Goal: Transaction & Acquisition: Purchase product/service

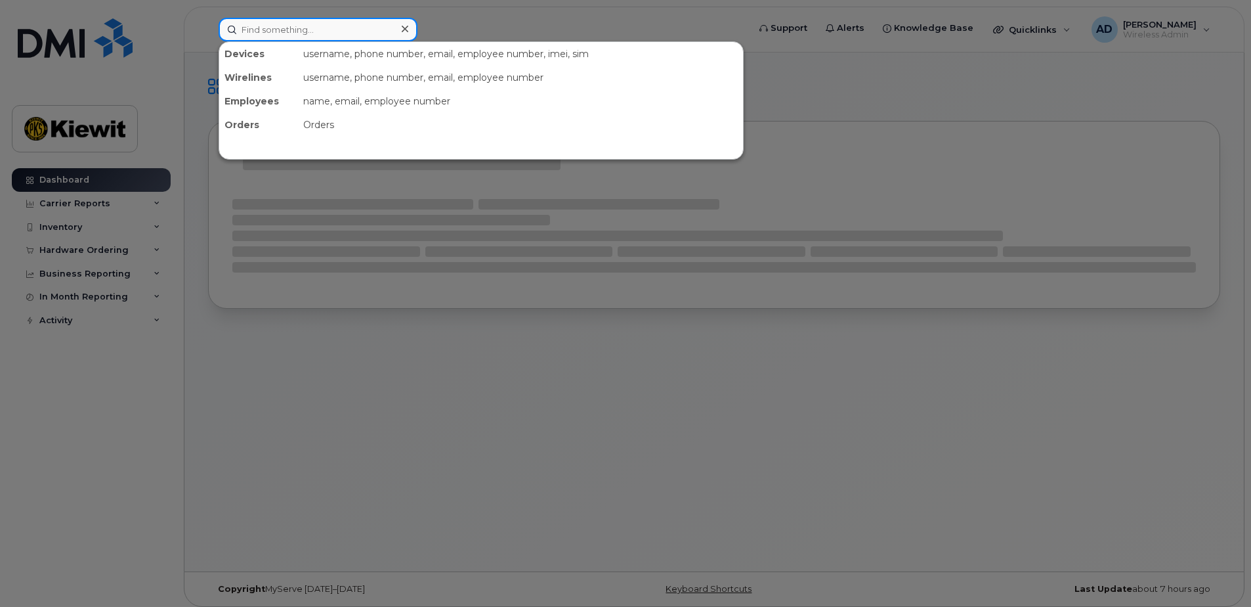
click at [263, 22] on input at bounding box center [318, 30] width 199 height 24
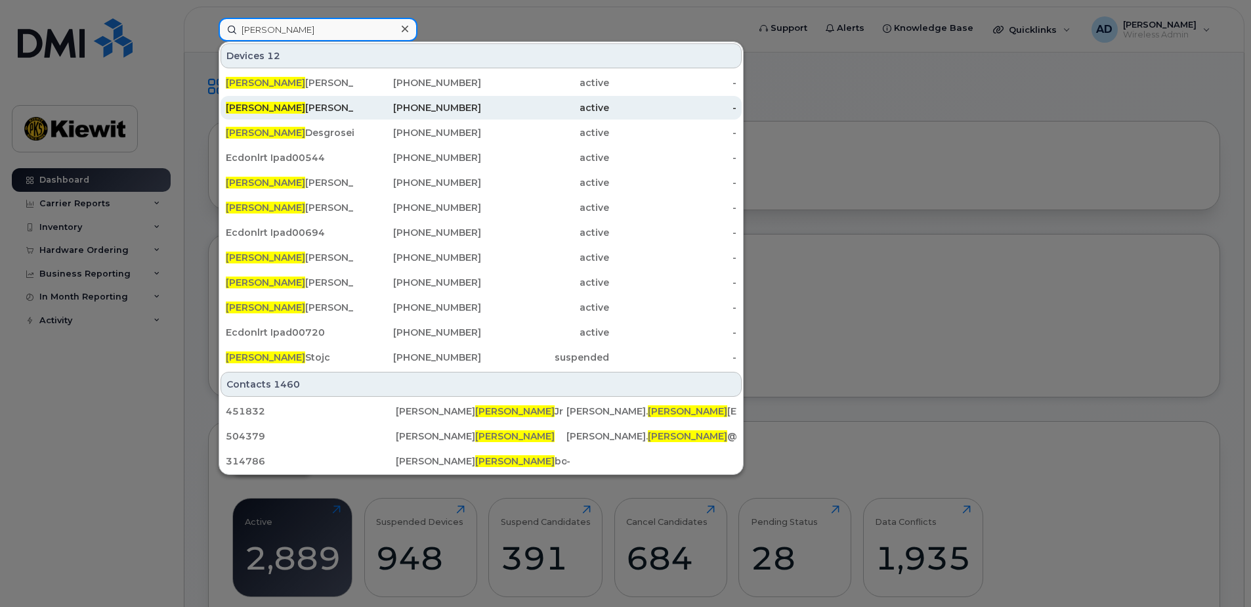
type input "charles"
click at [297, 110] on div "Charles Lavigne" at bounding box center [290, 107] width 128 height 13
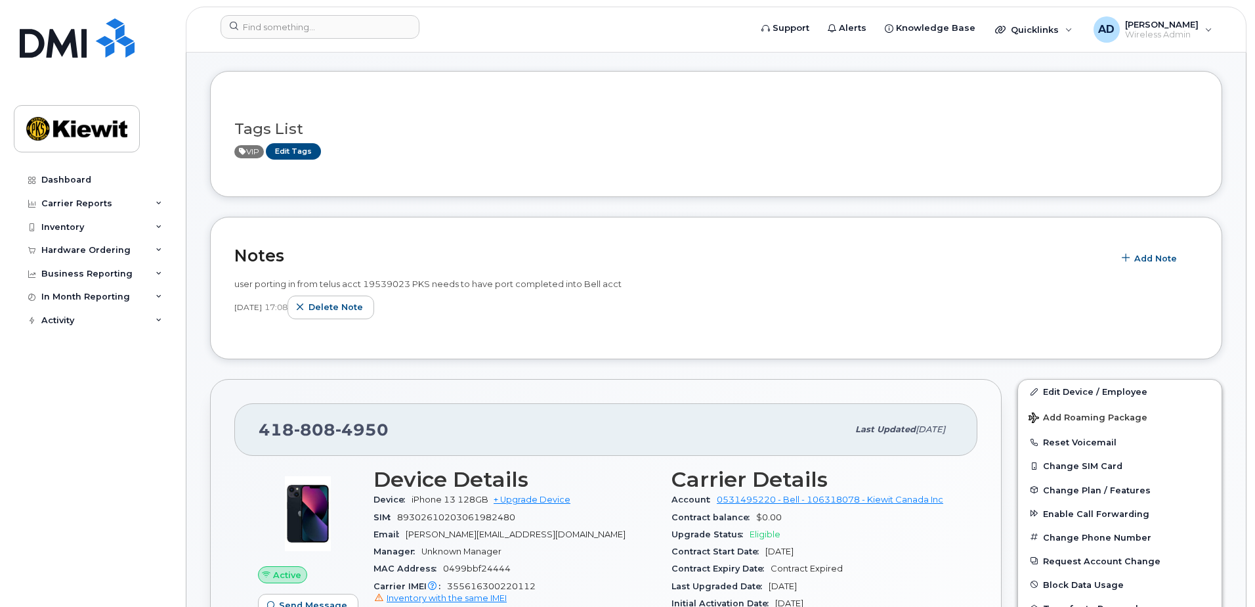
scroll to position [263, 0]
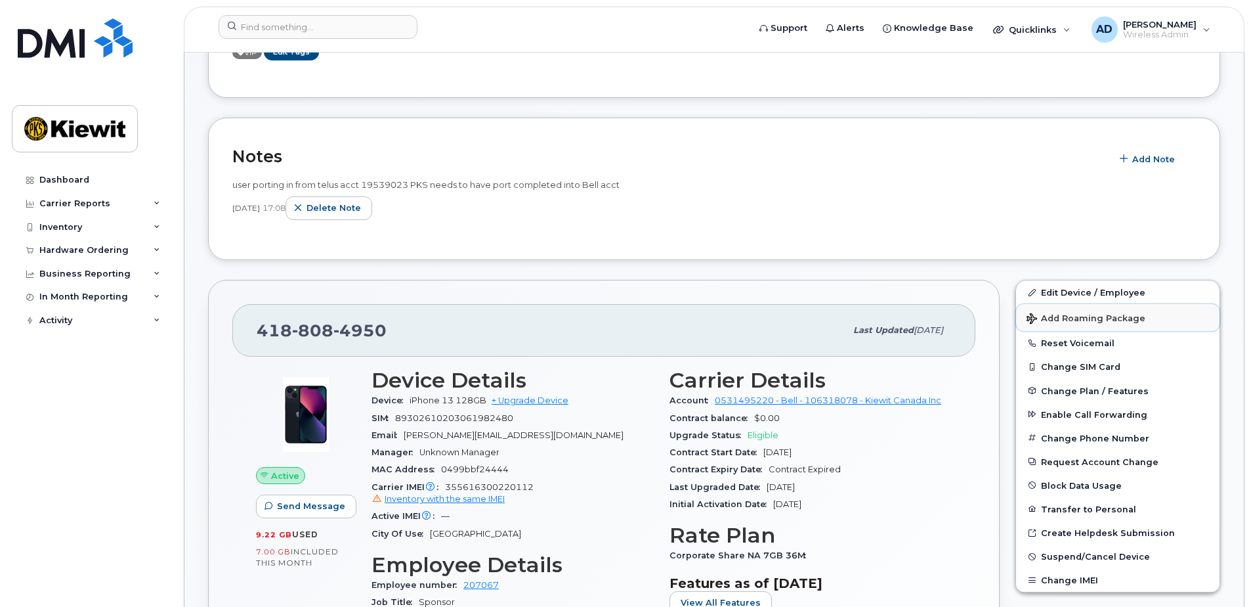
click at [1080, 319] on span "Add Roaming Package" at bounding box center [1086, 319] width 119 height 12
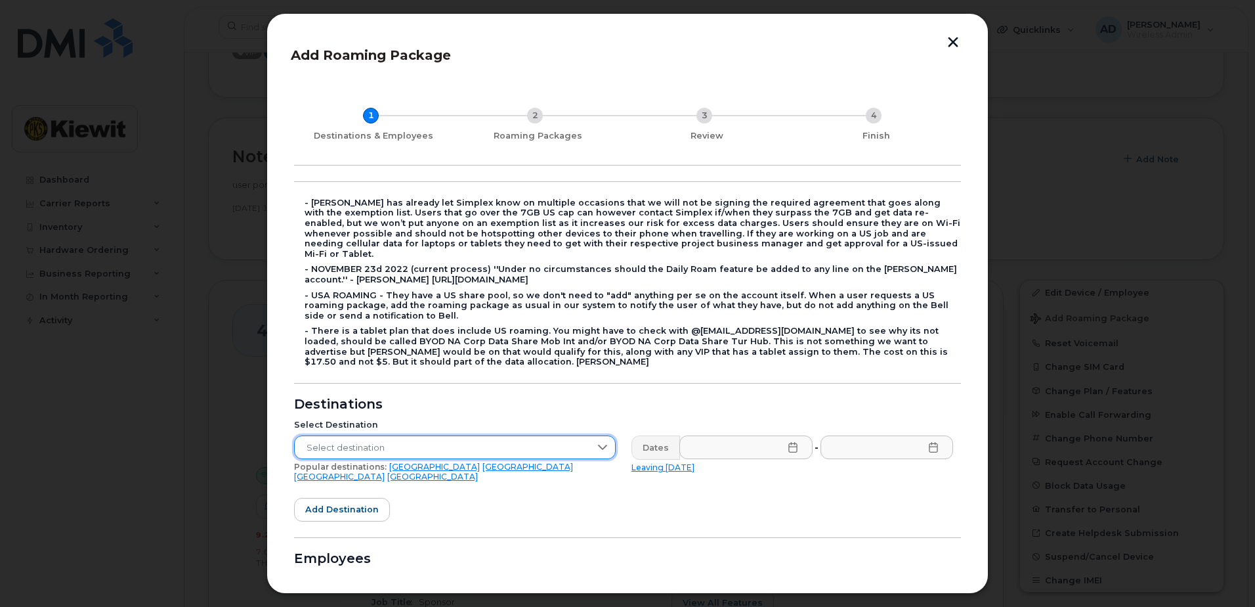
click at [390, 436] on span "Select destination" at bounding box center [442, 448] width 295 height 24
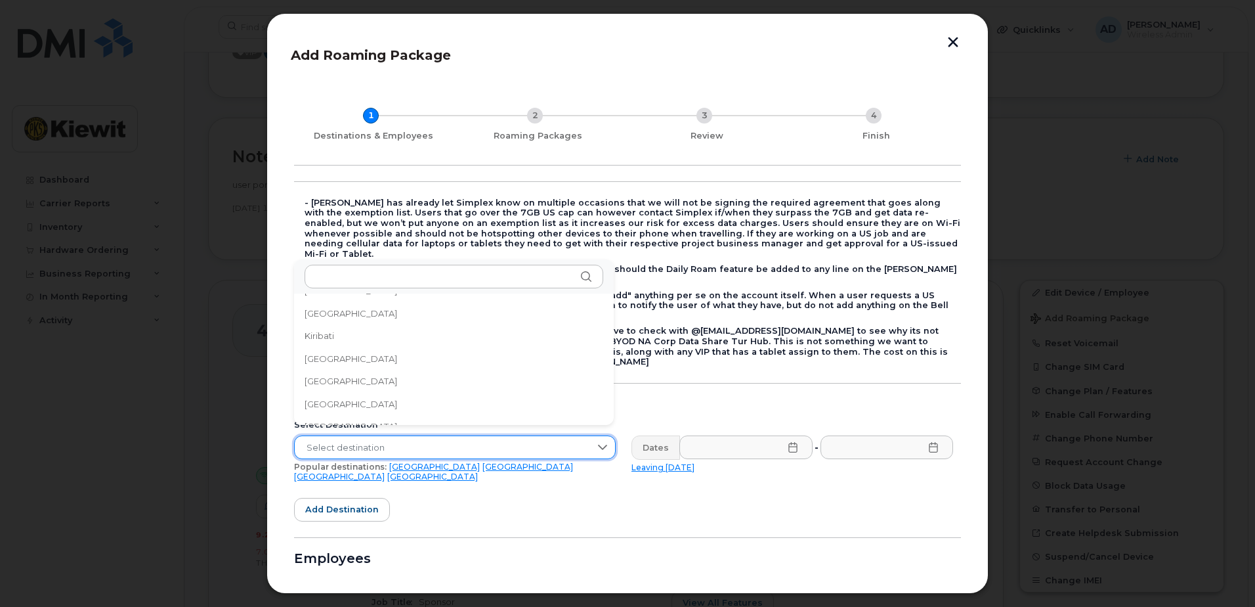
scroll to position [2156, 0]
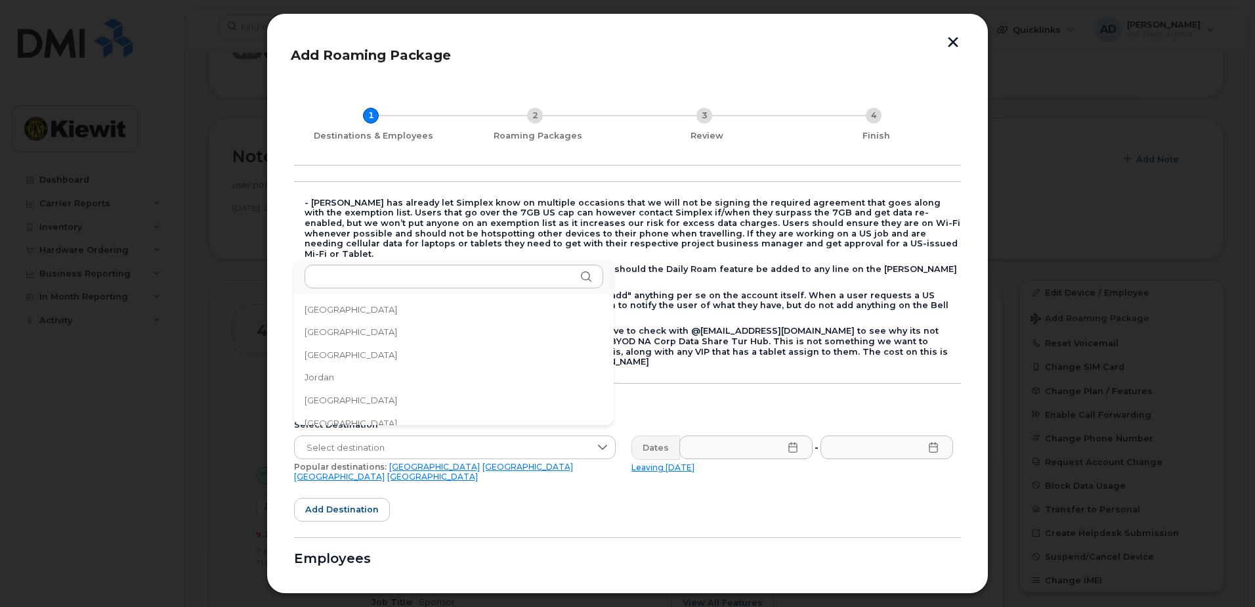
click at [332, 350] on li "[GEOGRAPHIC_DATA]" at bounding box center [454, 354] width 320 height 23
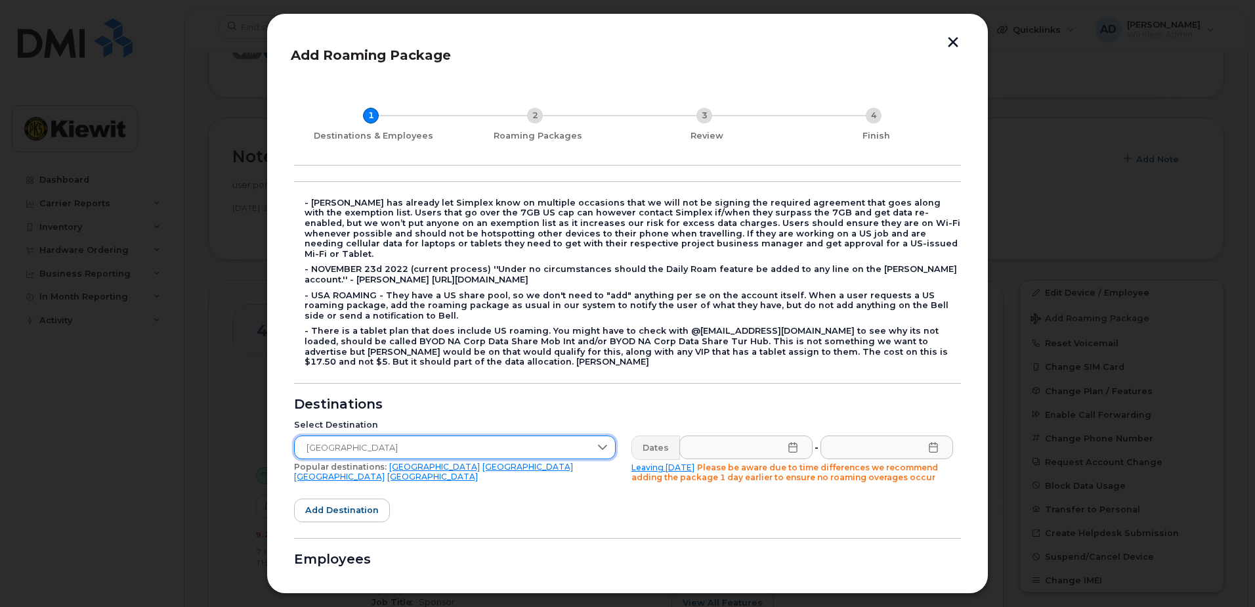
click at [788, 442] on icon at bounding box center [793, 447] width 11 height 11
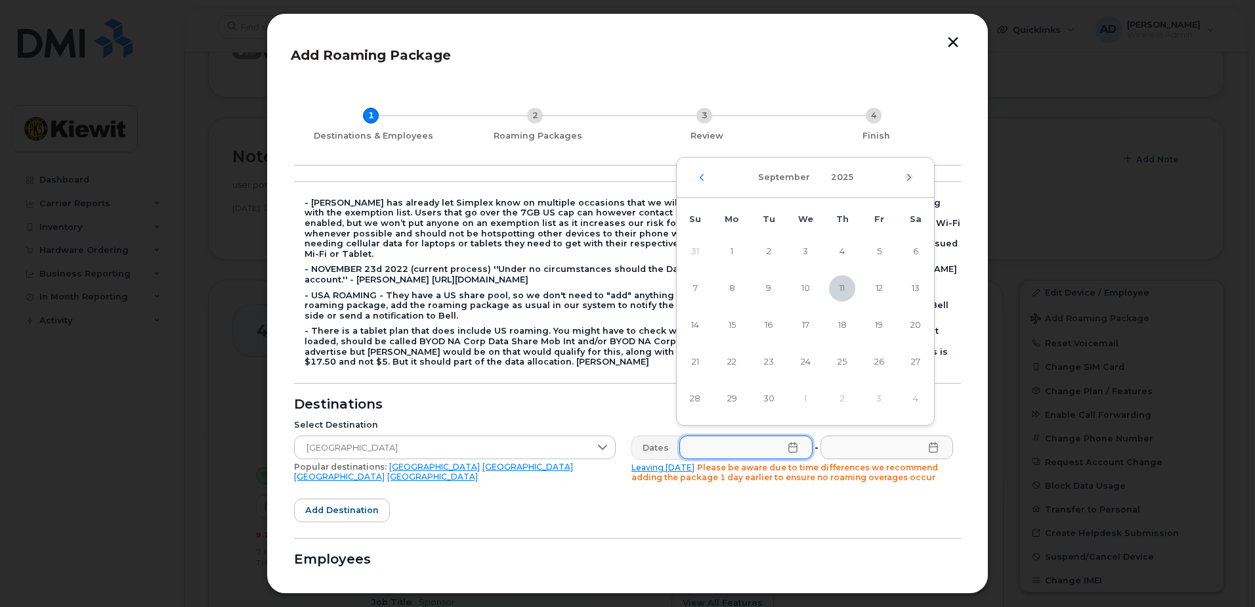
click at [907, 174] on icon "Next Month" at bounding box center [909, 177] width 8 height 11
click at [697, 327] on span "12" at bounding box center [695, 325] width 26 height 26
type input "10/12/2025"
click at [928, 442] on icon at bounding box center [933, 447] width 11 height 11
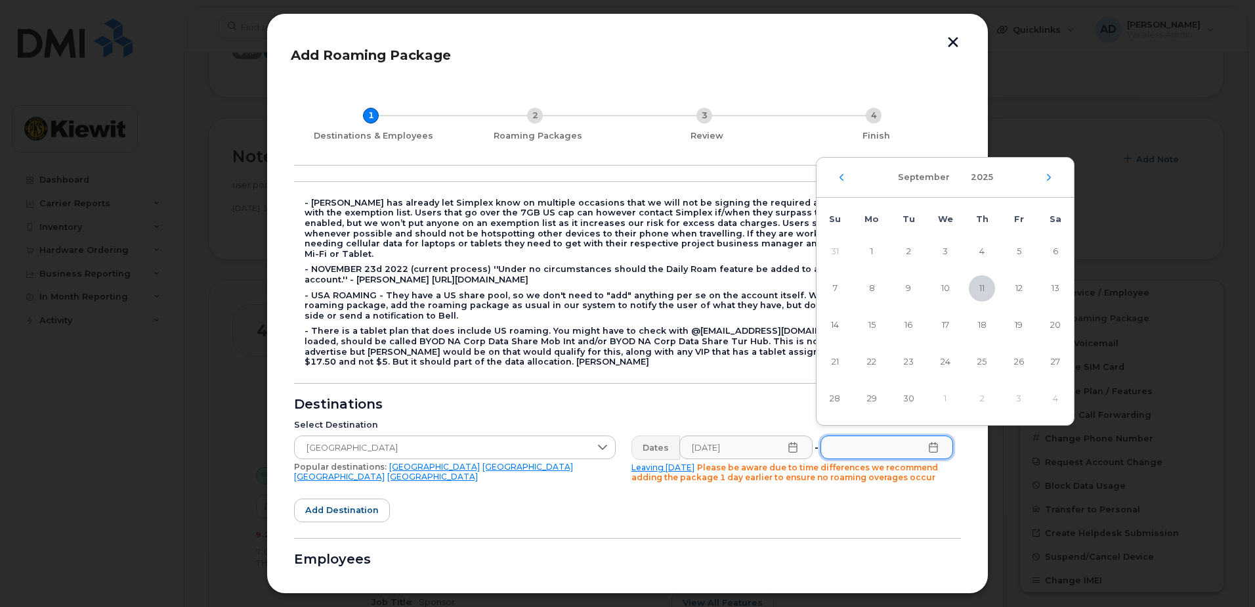
click at [1048, 171] on div "September 2025" at bounding box center [945, 178] width 257 height 40
click at [1044, 177] on div "September 2025" at bounding box center [945, 178] width 257 height 40
click at [1046, 177] on icon "Next Month" at bounding box center [1049, 177] width 8 height 11
click at [1054, 364] on span "25" at bounding box center [1055, 362] width 26 height 26
type input "10/25/2025"
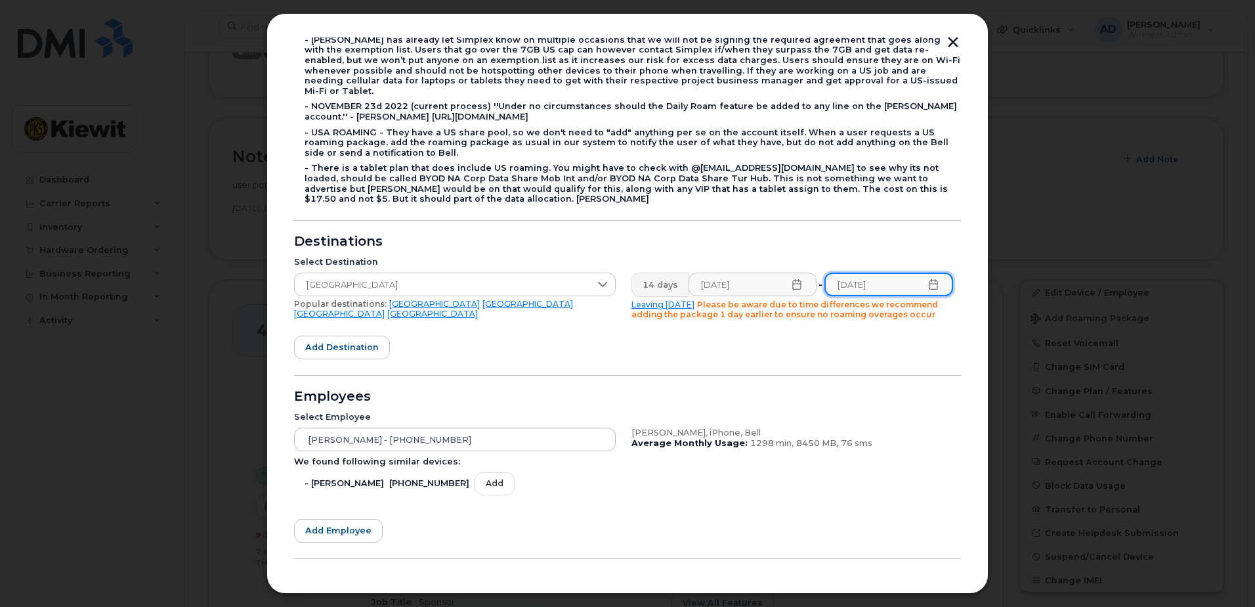
scroll to position [197, 0]
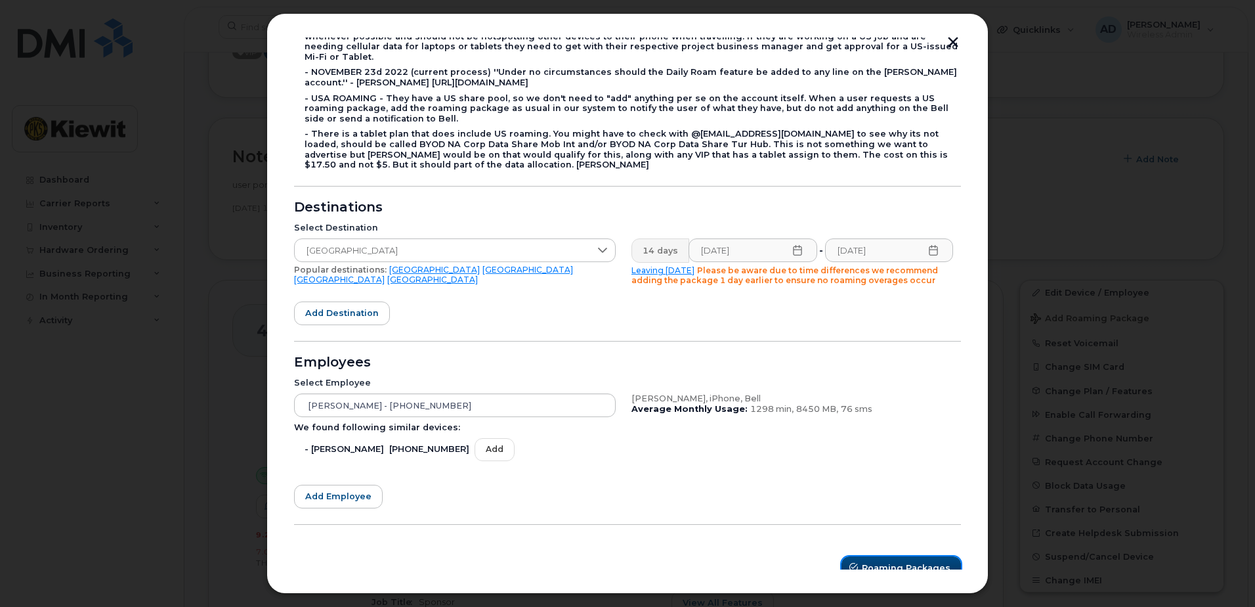
click at [913, 561] on span "Roaming Packages" at bounding box center [906, 567] width 89 height 12
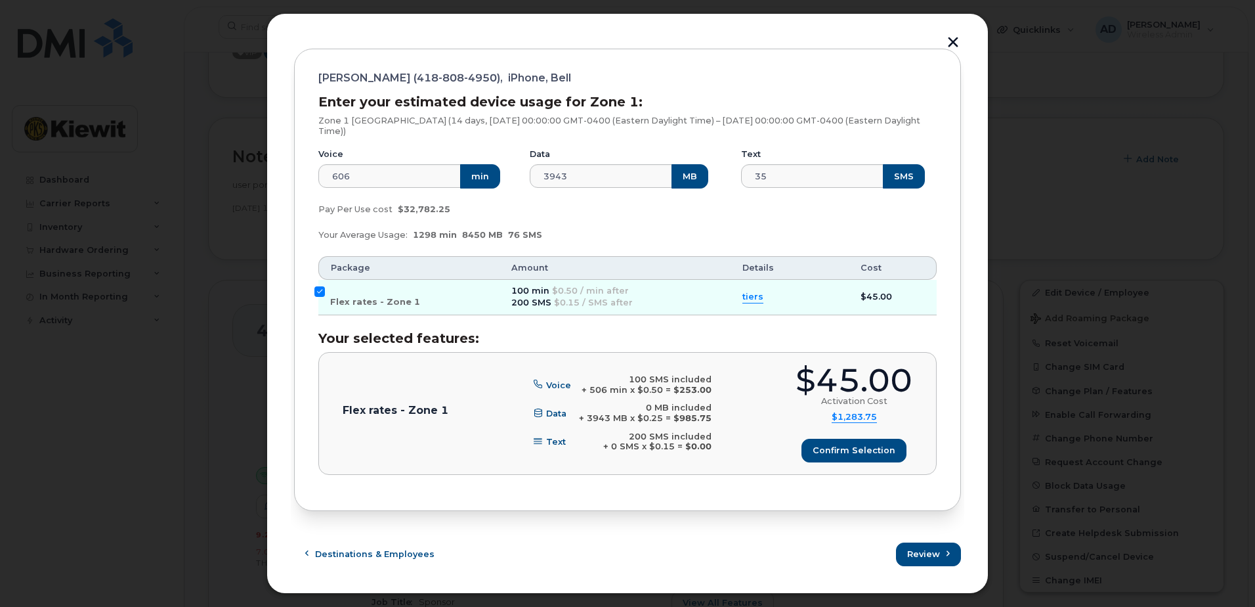
click at [747, 297] on span "tiers" at bounding box center [752, 297] width 21 height 12
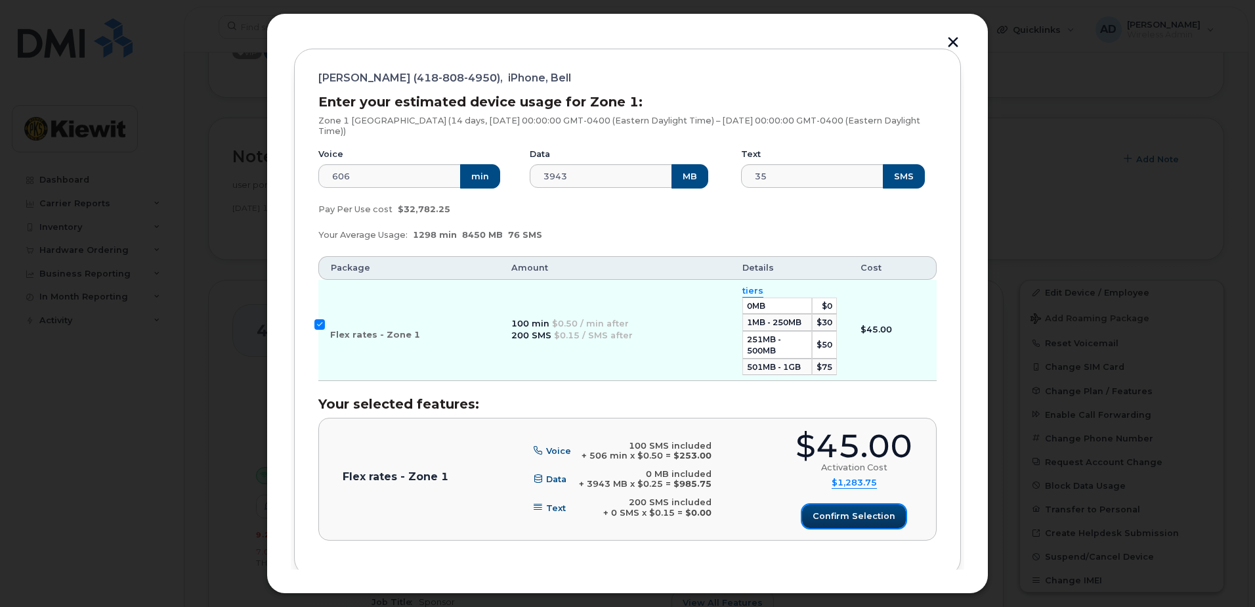
click at [849, 519] on span "Confirm selection" at bounding box center [854, 515] width 83 height 12
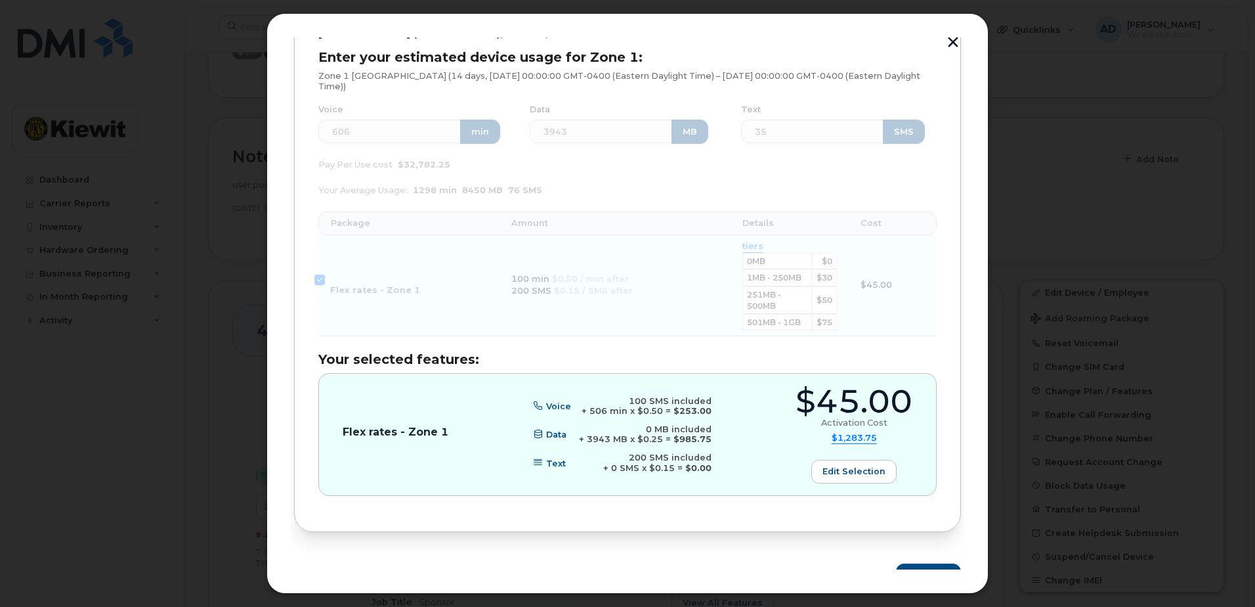
scroll to position [214, 0]
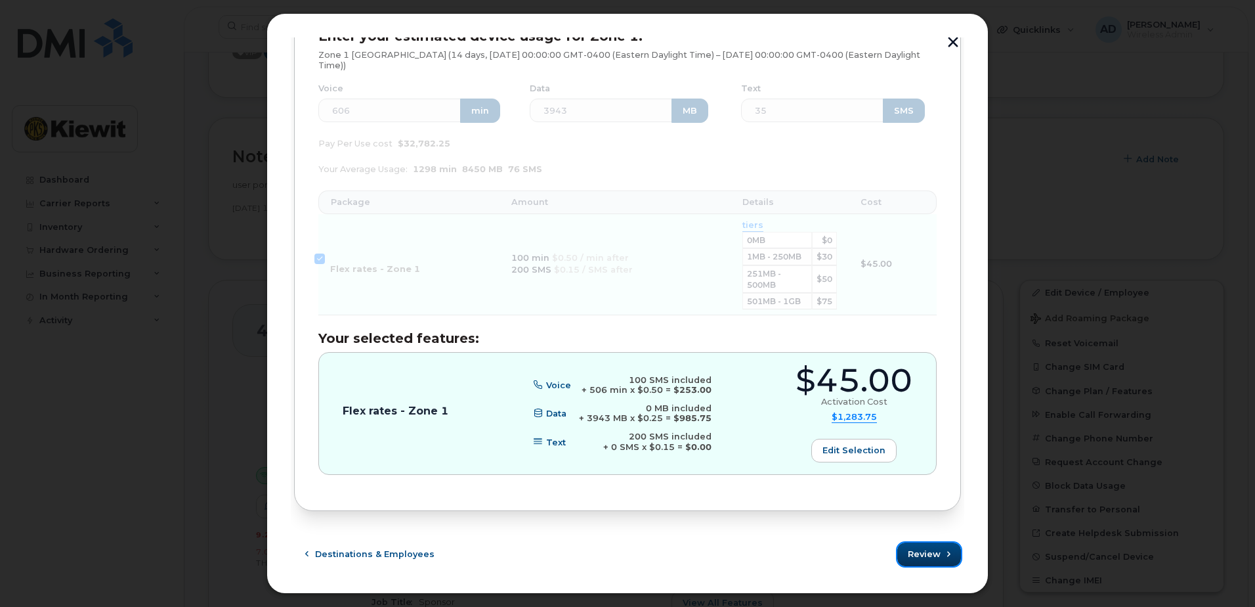
click at [915, 558] on span "Review" at bounding box center [924, 553] width 33 height 12
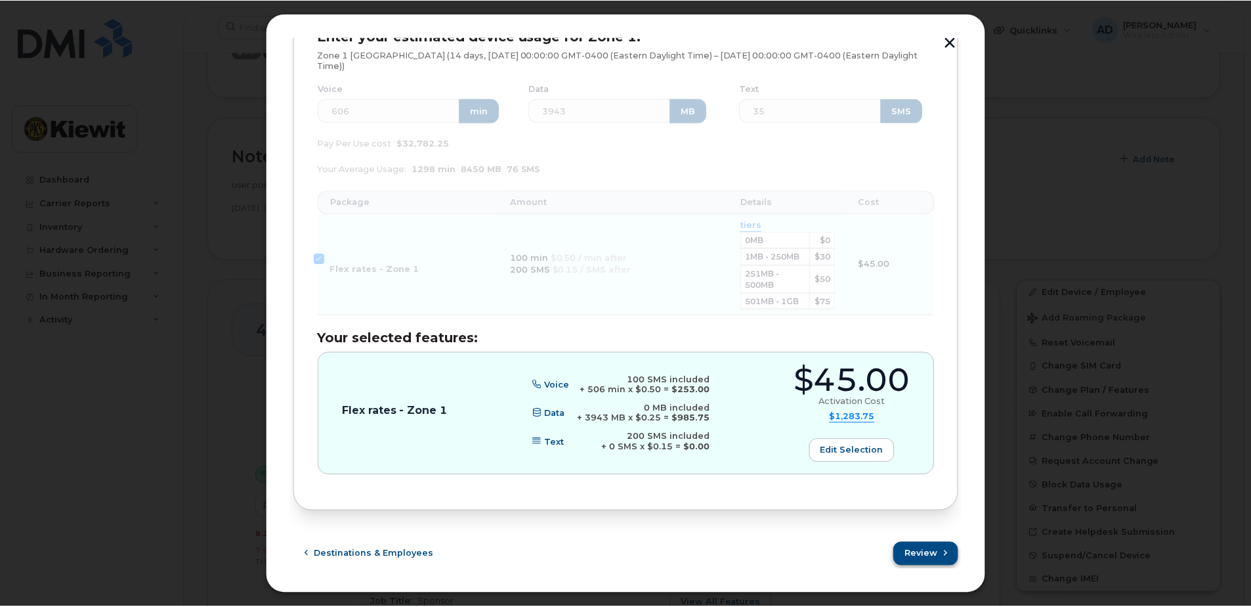
scroll to position [0, 0]
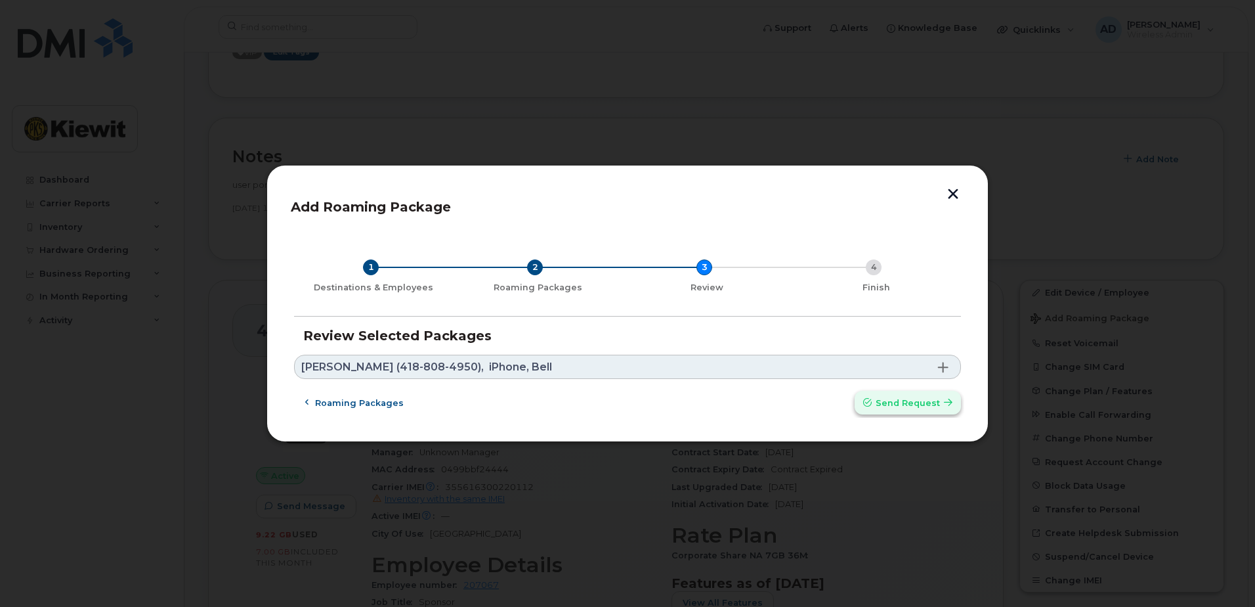
click at [914, 402] on span "Send request" at bounding box center [908, 402] width 64 height 12
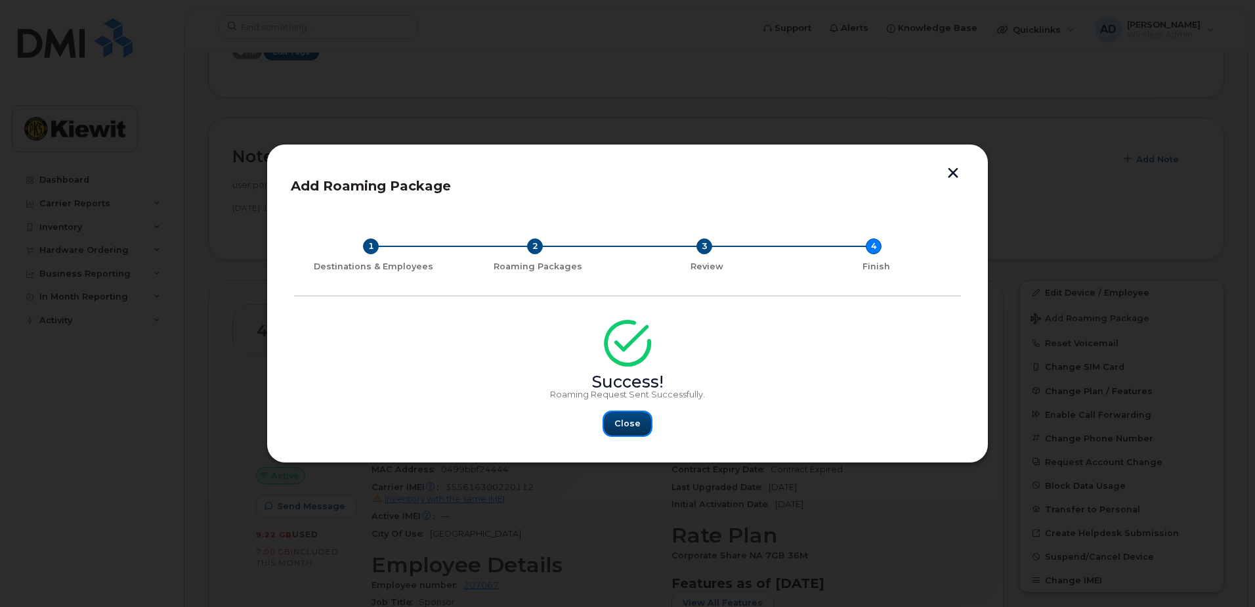
click at [641, 427] on button "Close" at bounding box center [627, 424] width 47 height 24
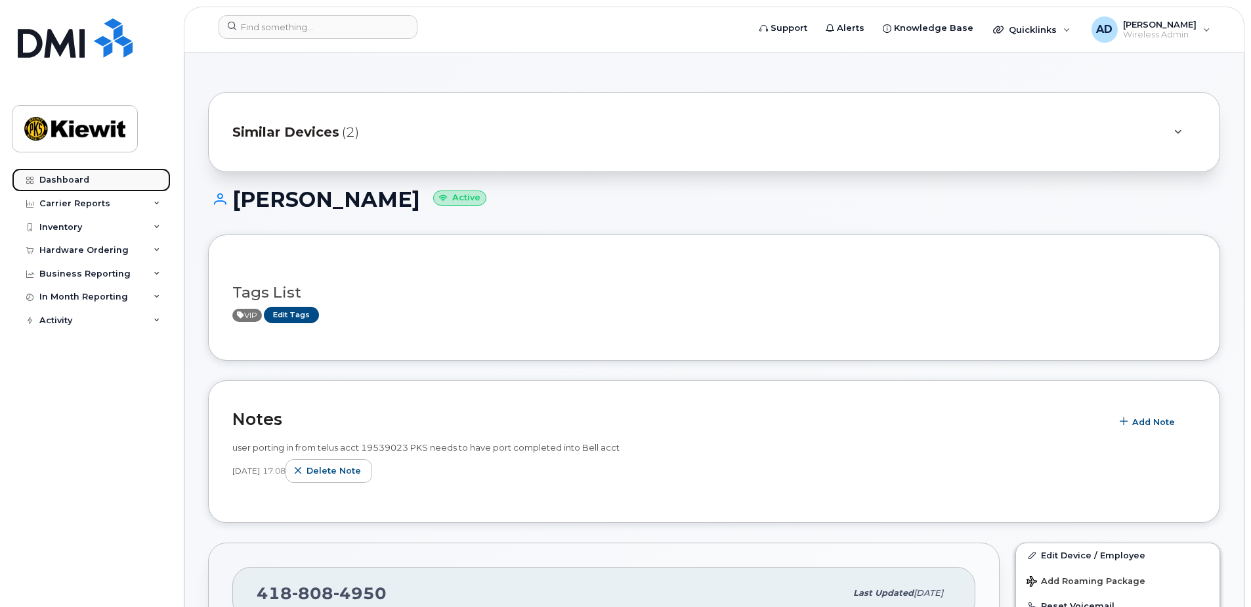
click at [50, 181] on div "Dashboard" at bounding box center [64, 180] width 50 height 11
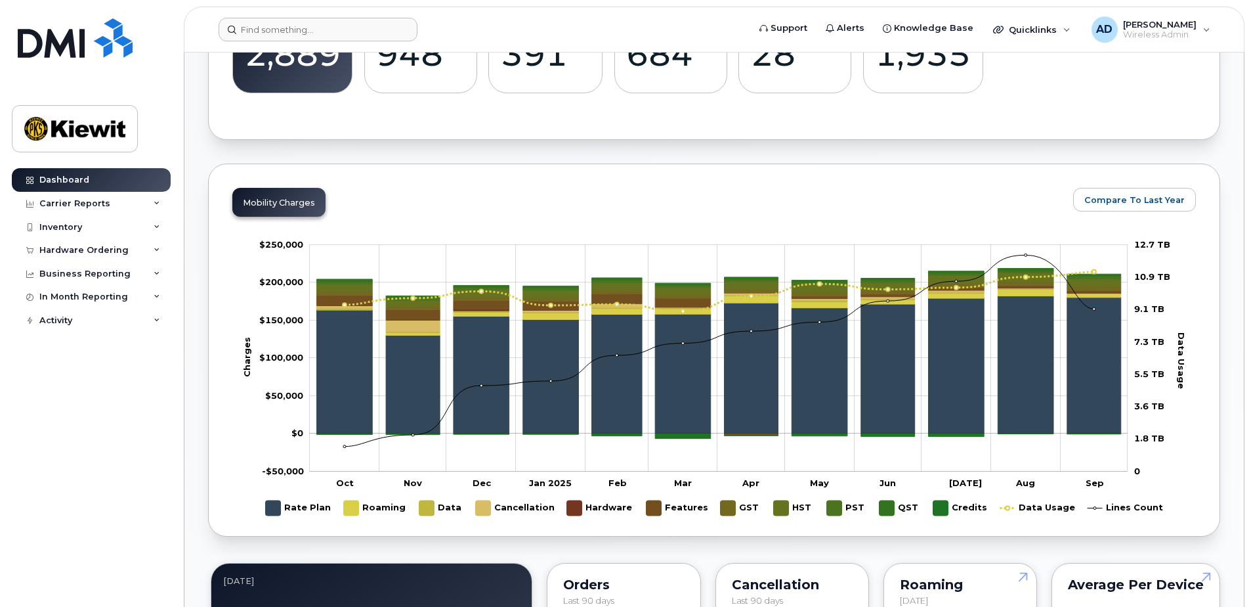
scroll to position [491, 0]
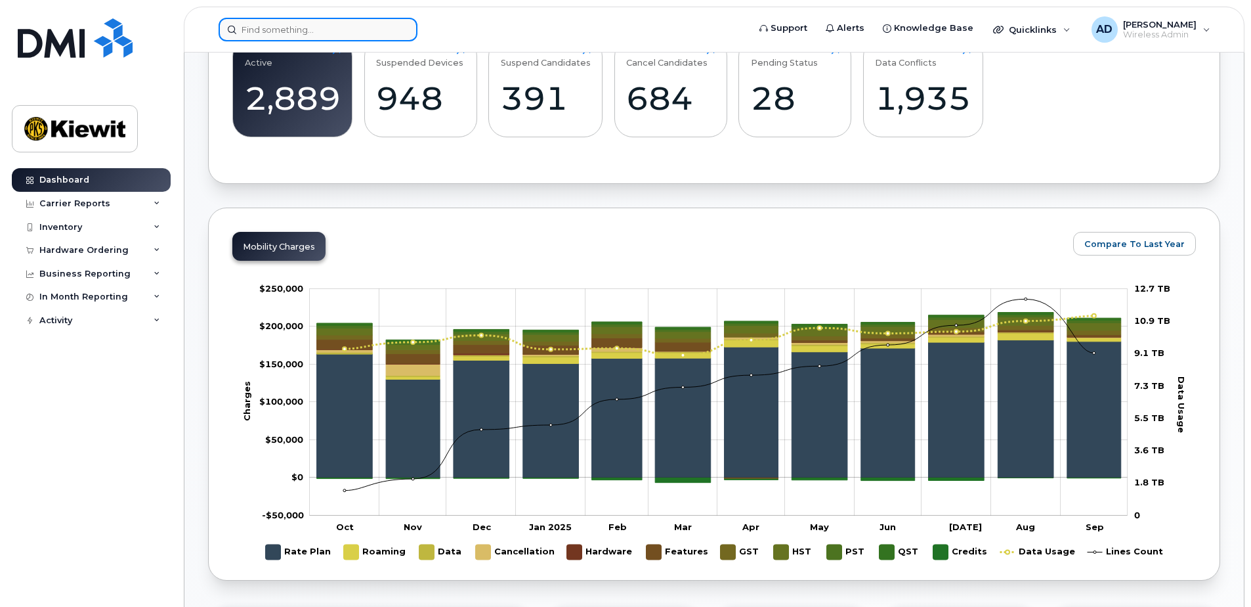
click at [266, 28] on input at bounding box center [318, 30] width 199 height 24
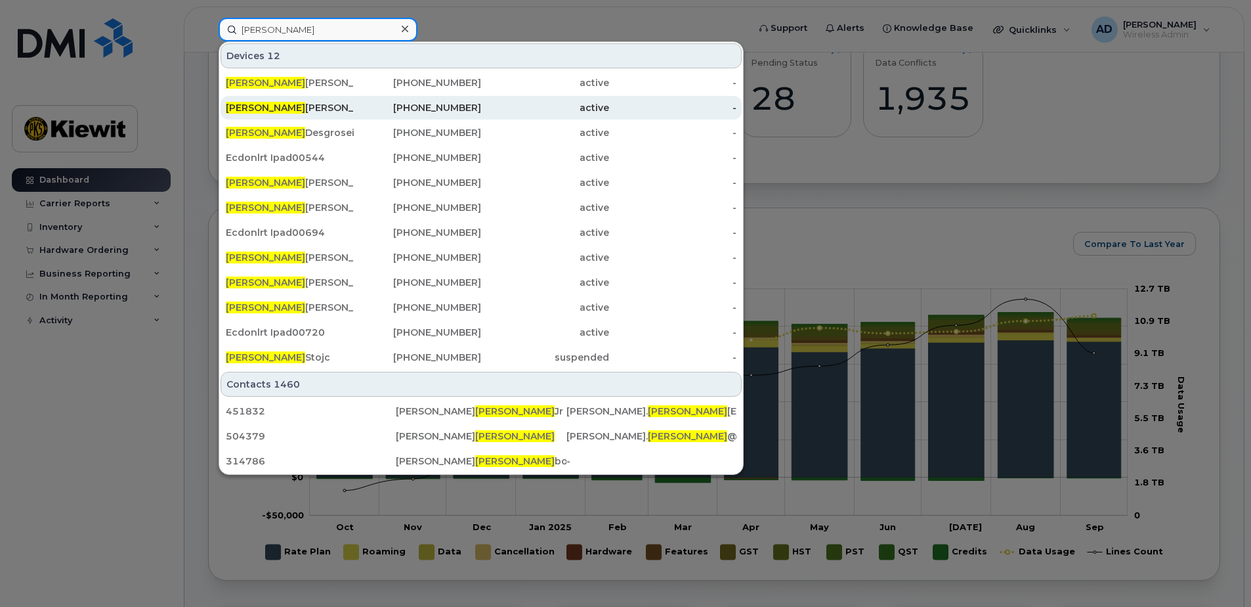
type input "charles"
click at [319, 108] on div "Charles Lavigne" at bounding box center [290, 107] width 128 height 13
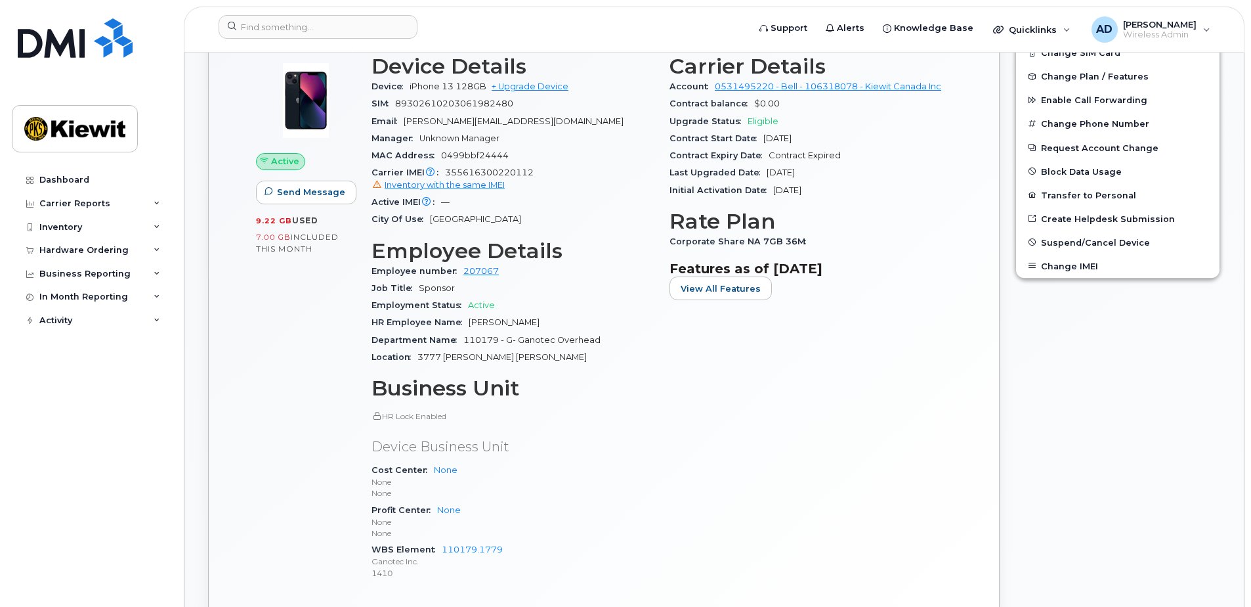
scroll to position [591, 0]
